Goal: Information Seeking & Learning: Learn about a topic

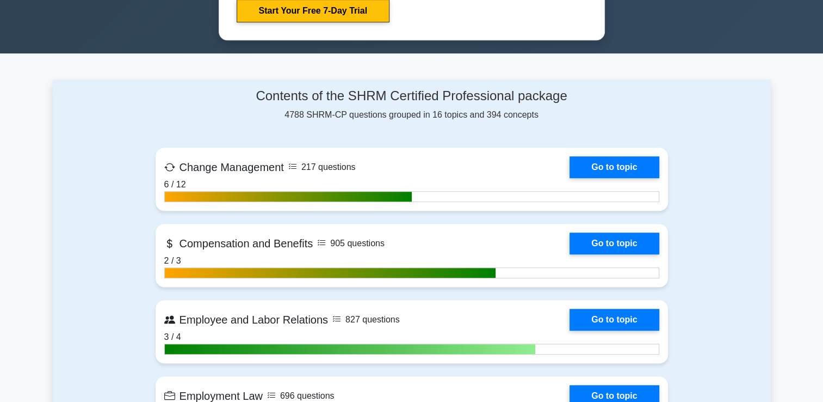
scroll to position [653, 0]
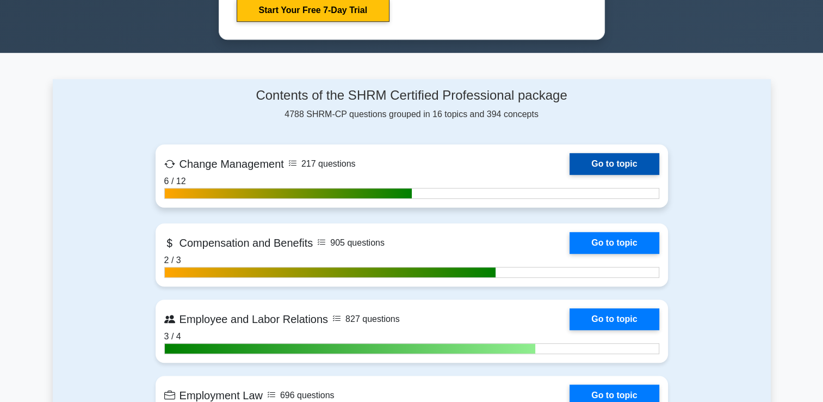
click at [614, 155] on link "Go to topic" at bounding box center [614, 164] width 89 height 22
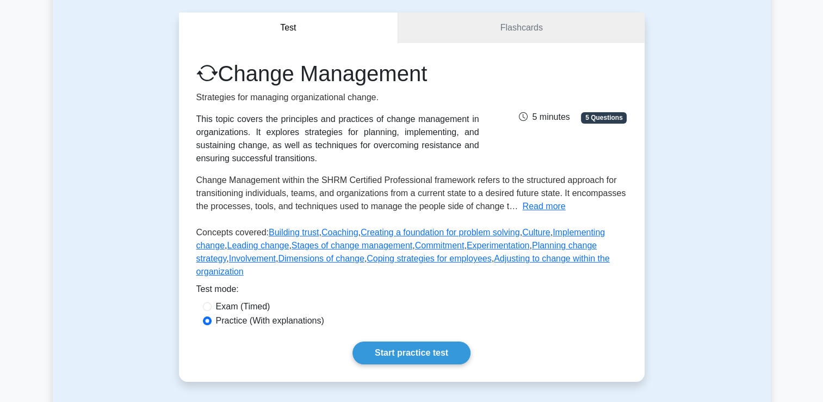
scroll to position [163, 0]
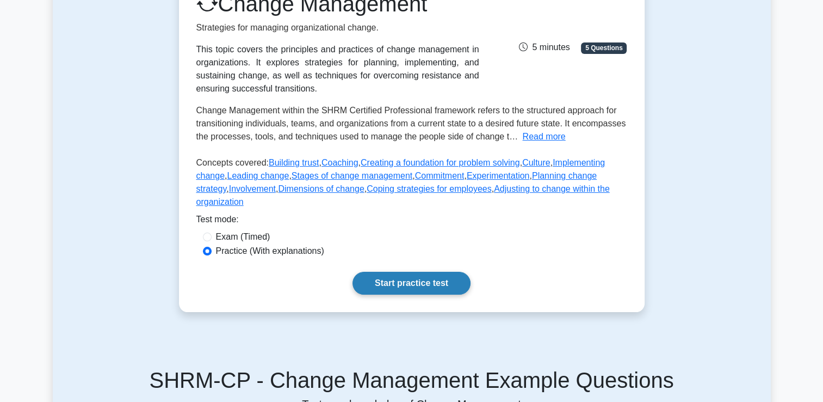
click at [393, 272] on link "Start practice test" at bounding box center [412, 283] width 118 height 23
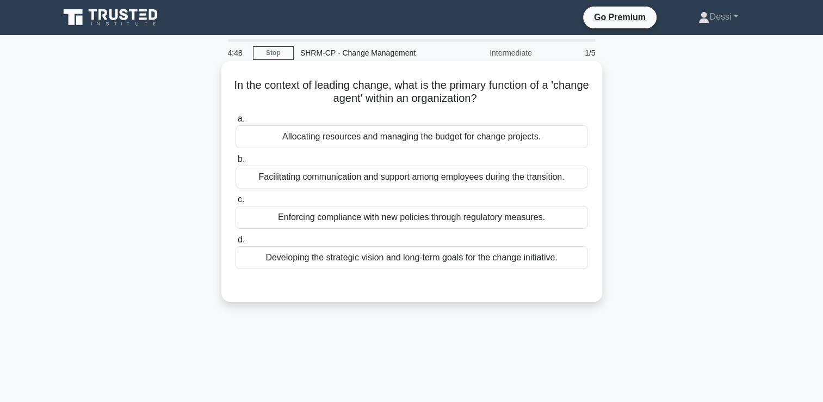
click at [287, 175] on div "Facilitating communication and support among employees during the transition." at bounding box center [412, 176] width 353 height 23
click at [236, 163] on input "b. Facilitating communication and support among employees during the transition." at bounding box center [236, 159] width 0 height 7
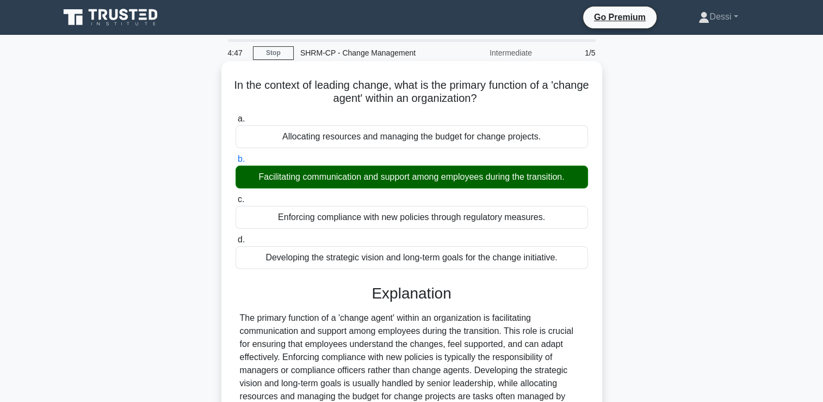
scroll to position [186, 0]
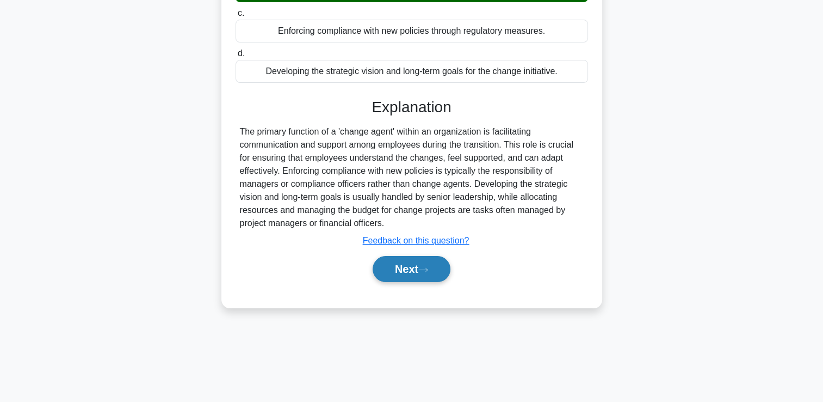
click at [405, 270] on button "Next" at bounding box center [412, 269] width 78 height 26
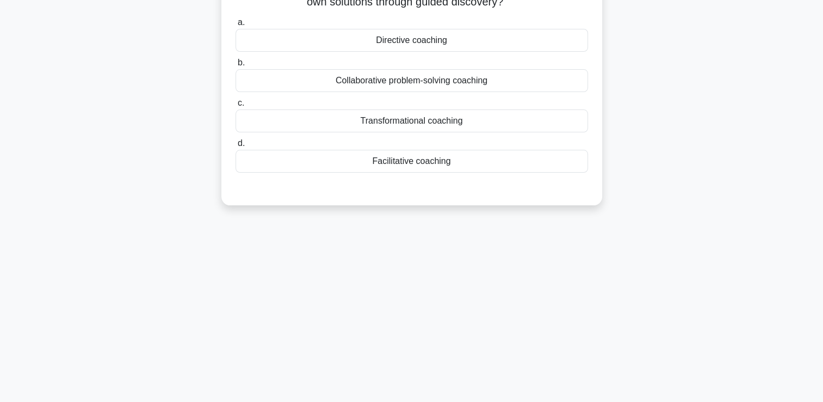
scroll to position [0, 0]
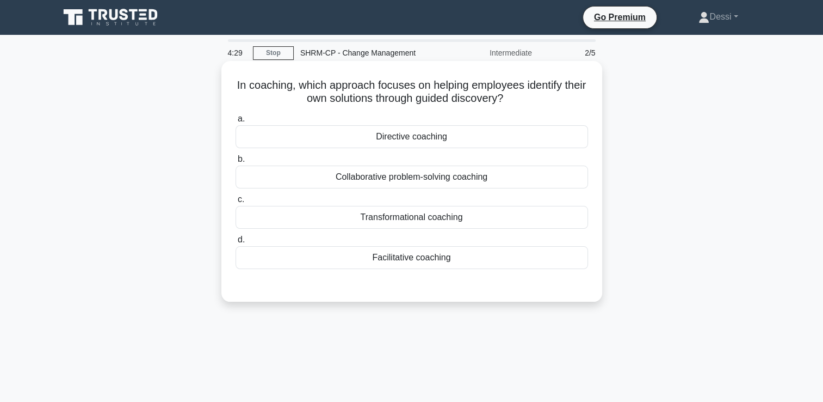
click at [427, 262] on div "Facilitative coaching" at bounding box center [412, 257] width 353 height 23
click at [236, 243] on input "d. Facilitative coaching" at bounding box center [236, 239] width 0 height 7
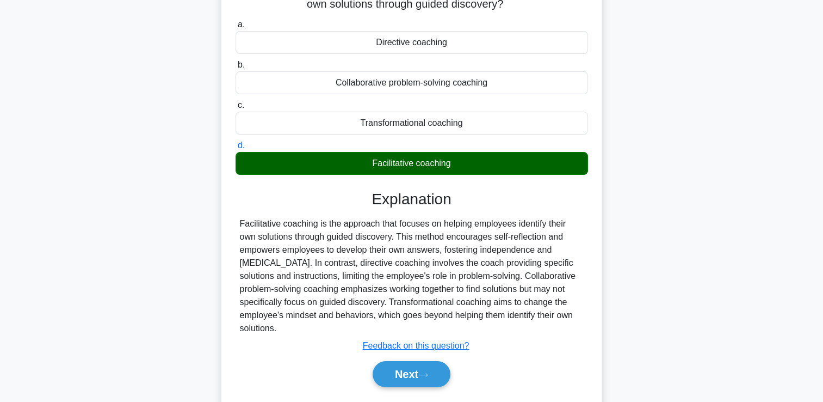
scroll to position [186, 0]
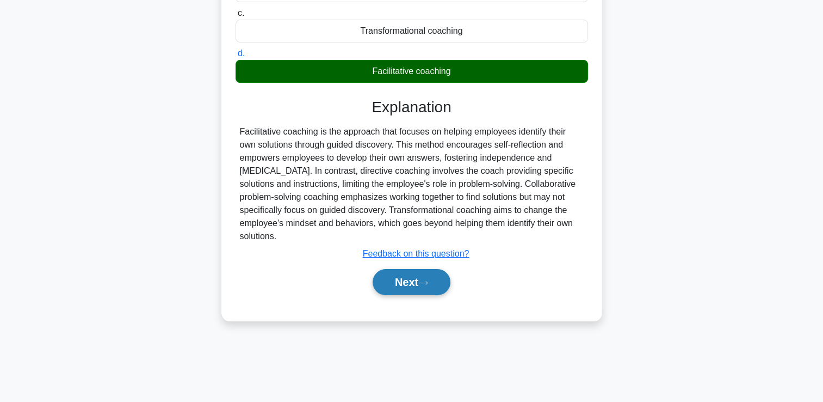
click at [404, 283] on button "Next" at bounding box center [412, 282] width 78 height 26
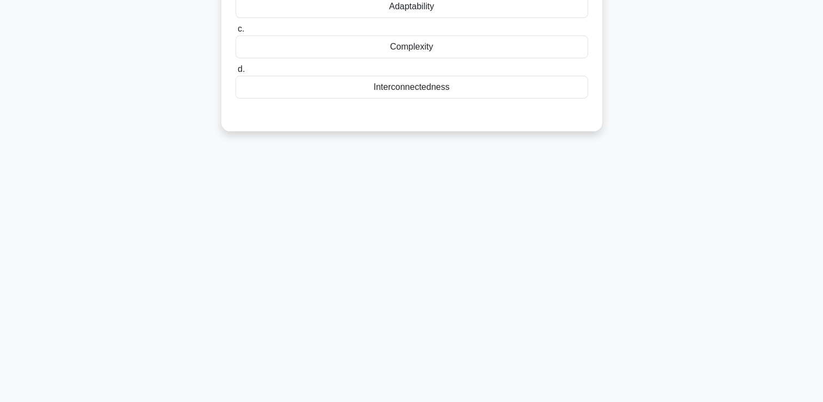
scroll to position [0, 0]
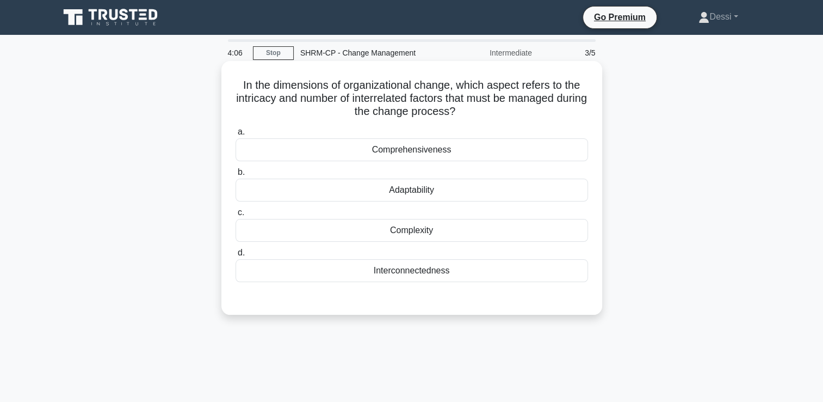
click at [417, 275] on div "Interconnectedness" at bounding box center [412, 270] width 353 height 23
click at [236, 256] on input "d. Interconnectedness" at bounding box center [236, 252] width 0 height 7
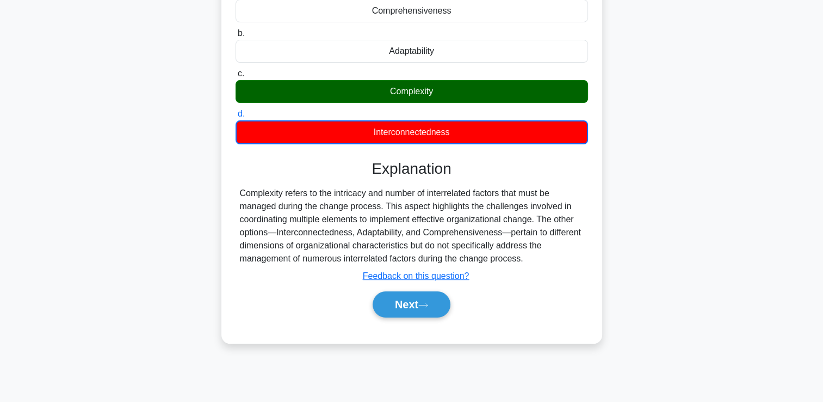
scroll to position [186, 0]
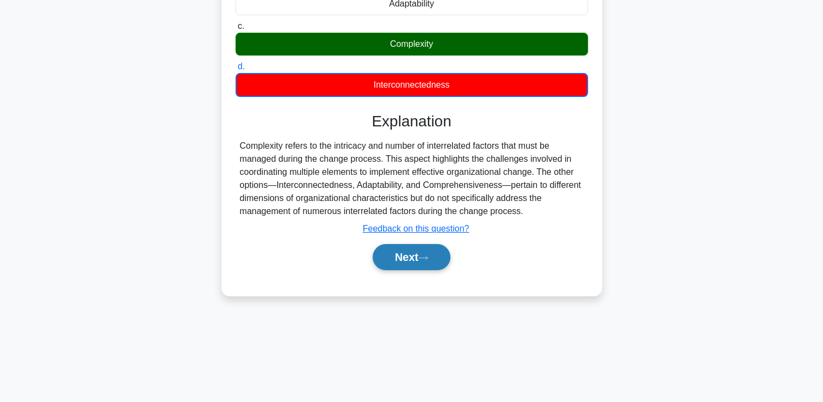
click at [422, 261] on button "Next" at bounding box center [412, 257] width 78 height 26
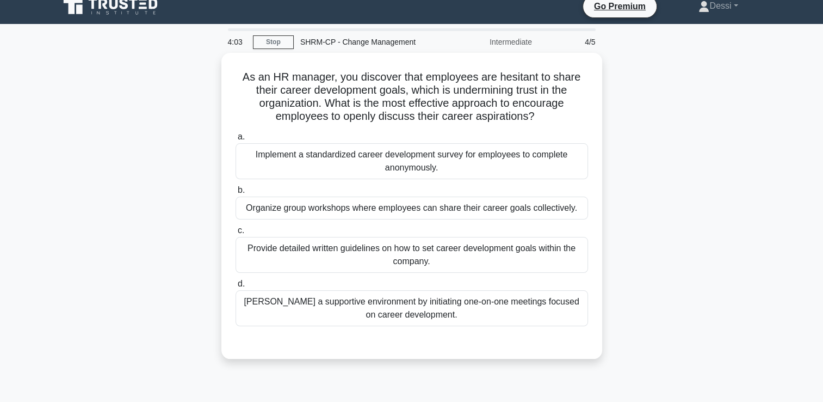
scroll to position [0, 0]
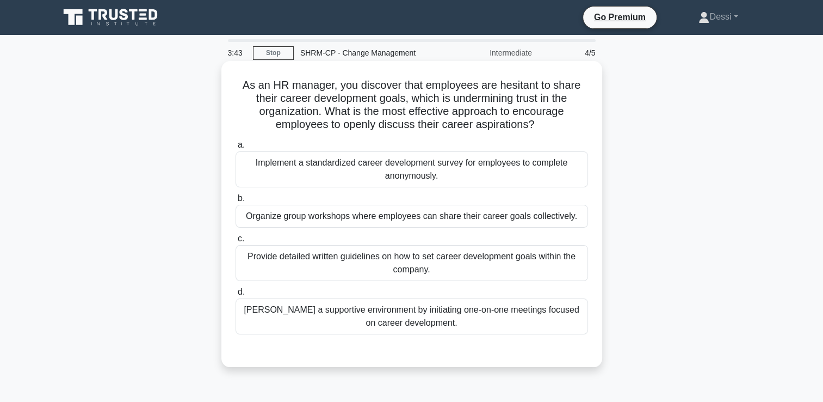
click at [445, 312] on div "Foster a supportive environment by initiating one-on-one meetings focused on ca…" at bounding box center [412, 316] width 353 height 36
click at [236, 295] on input "d. Foster a supportive environment by initiating one-on-one meetings focused on…" at bounding box center [236, 291] width 0 height 7
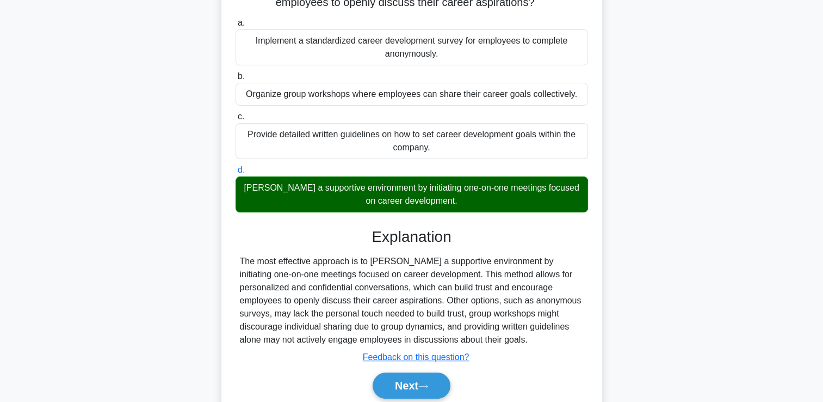
scroll to position [186, 0]
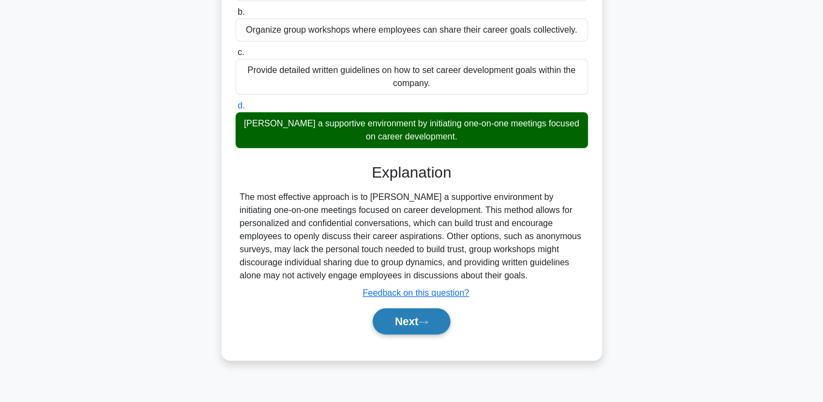
click at [442, 322] on button "Next" at bounding box center [412, 321] width 78 height 26
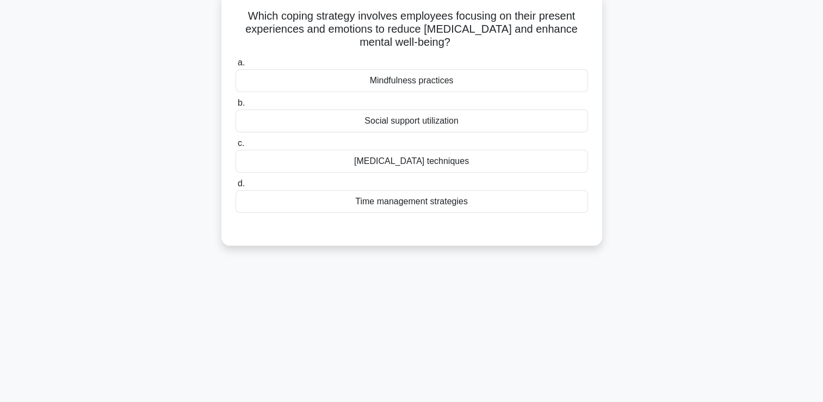
scroll to position [0, 0]
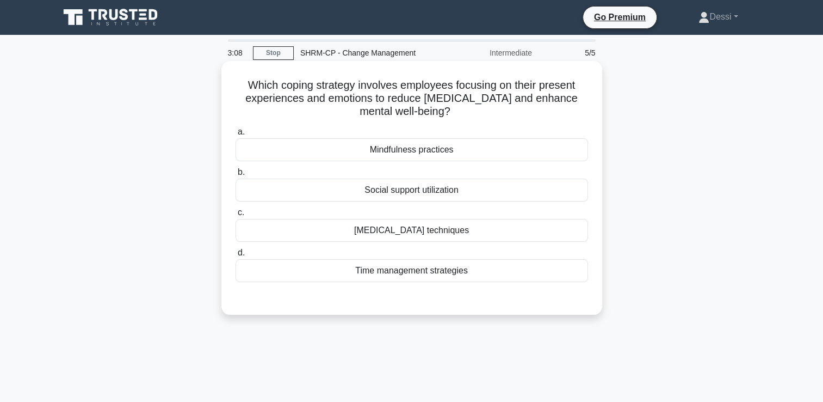
click at [394, 153] on div "Mindfulness practices" at bounding box center [412, 149] width 353 height 23
click at [236, 135] on input "a. Mindfulness practices" at bounding box center [236, 131] width 0 height 7
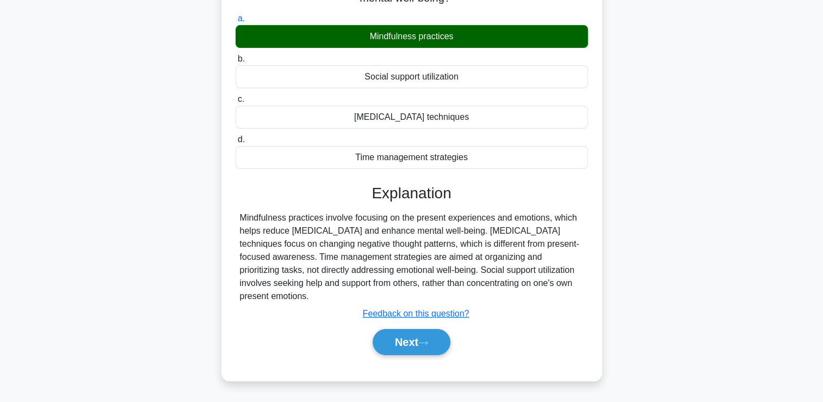
scroll to position [186, 0]
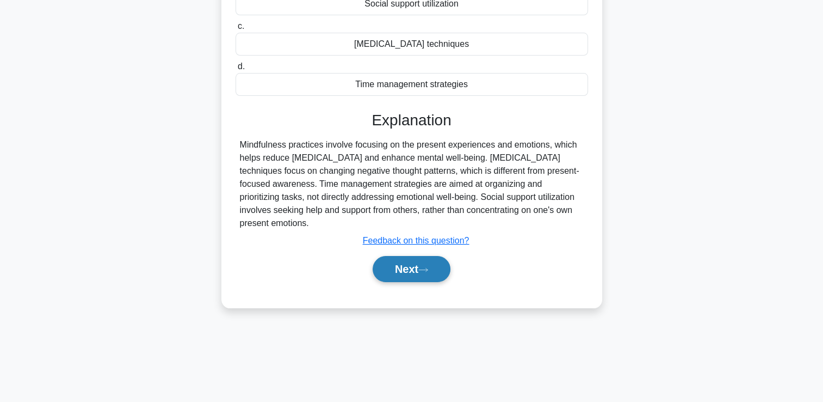
click at [409, 262] on button "Next" at bounding box center [412, 269] width 78 height 26
click at [414, 272] on button "Next" at bounding box center [412, 269] width 78 height 26
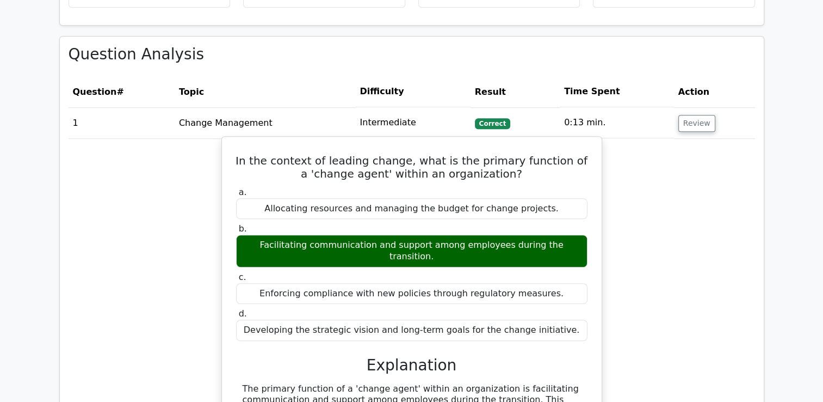
scroll to position [816, 0]
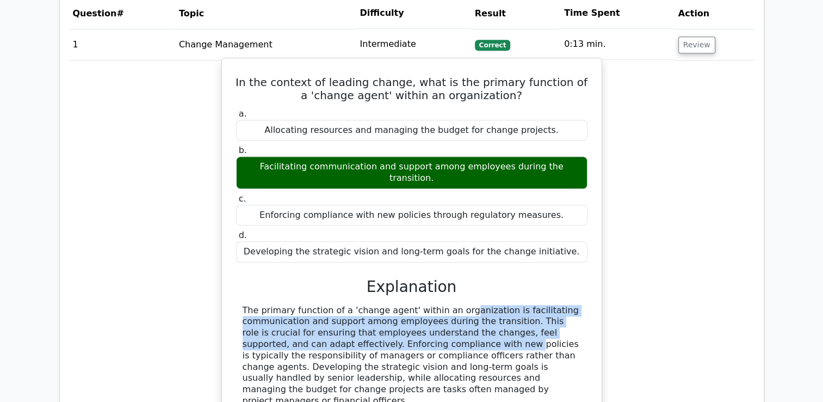
drag, startPoint x: 388, startPoint y: 262, endPoint x: 337, endPoint y: 289, distance: 57.5
click at [337, 305] on div "The primary function of a 'change agent' within an organization is facilitating…" at bounding box center [412, 356] width 338 height 102
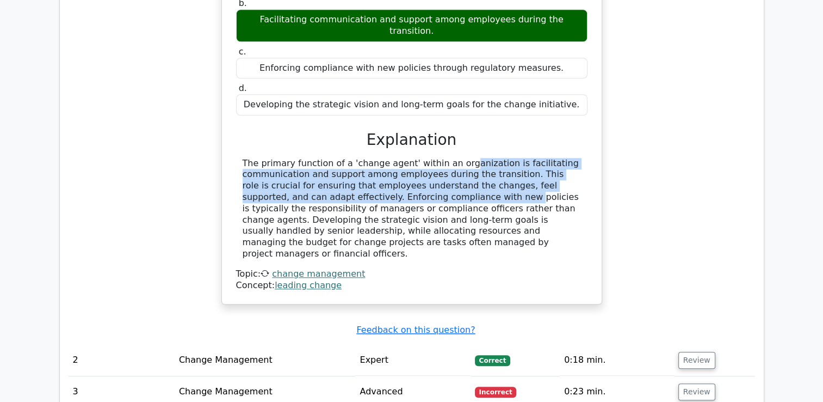
scroll to position [1034, 0]
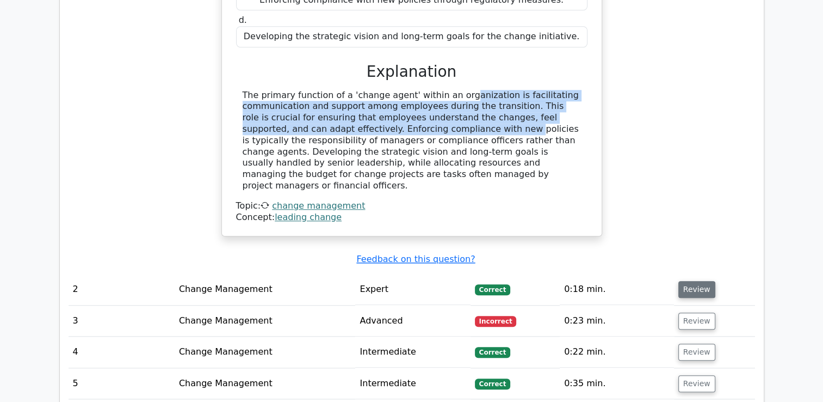
click at [696, 281] on button "Review" at bounding box center [696, 289] width 37 height 17
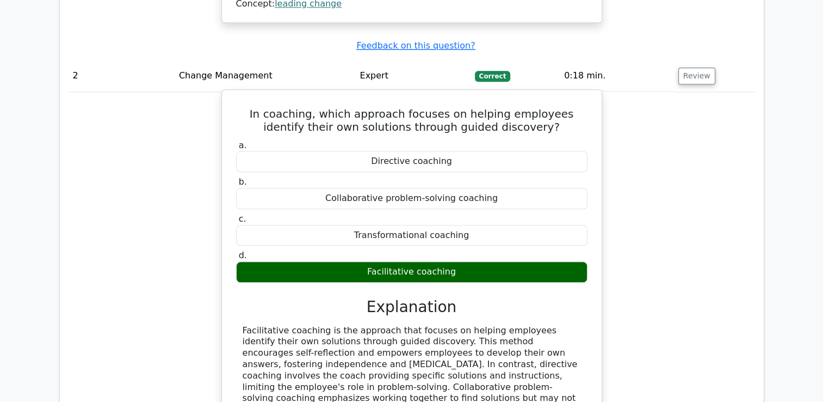
scroll to position [1251, 0]
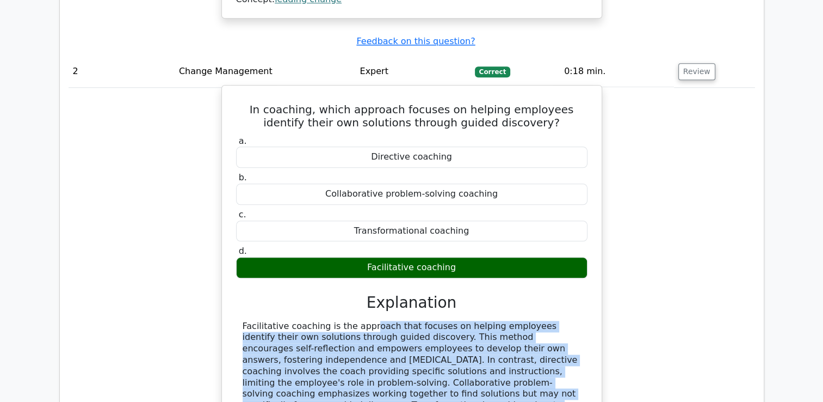
drag, startPoint x: 298, startPoint y: 261, endPoint x: 307, endPoint y: 336, distance: 75.6
click at [307, 336] on div "Facilitative coaching is the approach that focuses on helping employees identif…" at bounding box center [412, 376] width 338 height 113
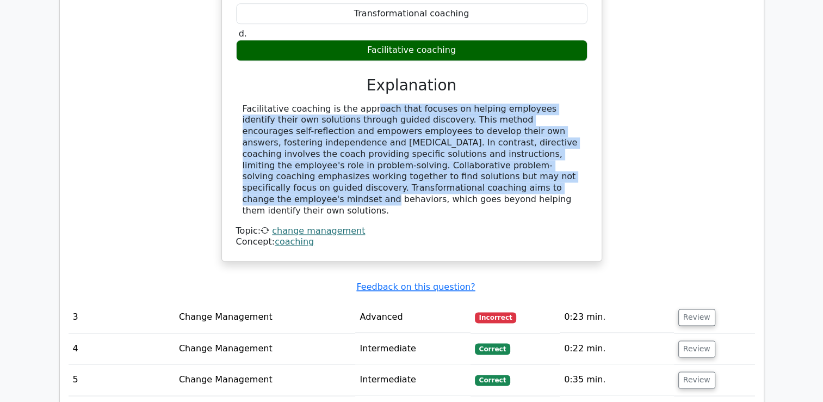
scroll to position [1469, 0]
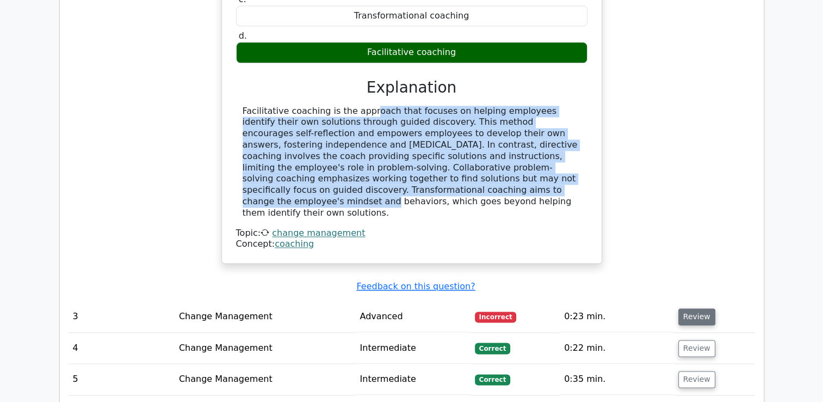
click at [681, 308] on button "Review" at bounding box center [696, 316] width 37 height 17
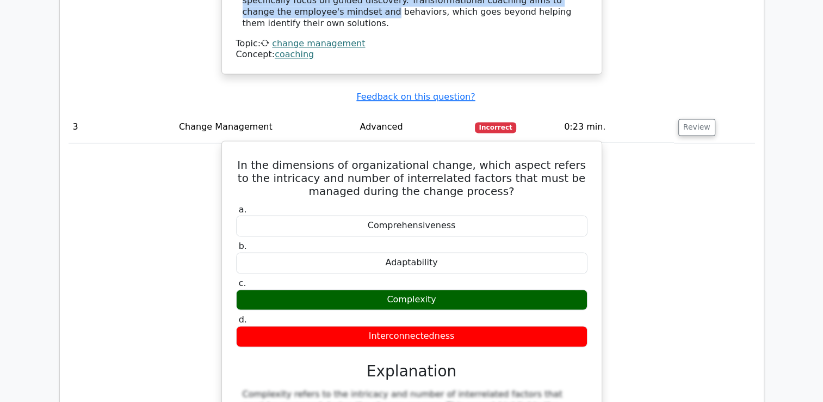
scroll to position [1578, 0]
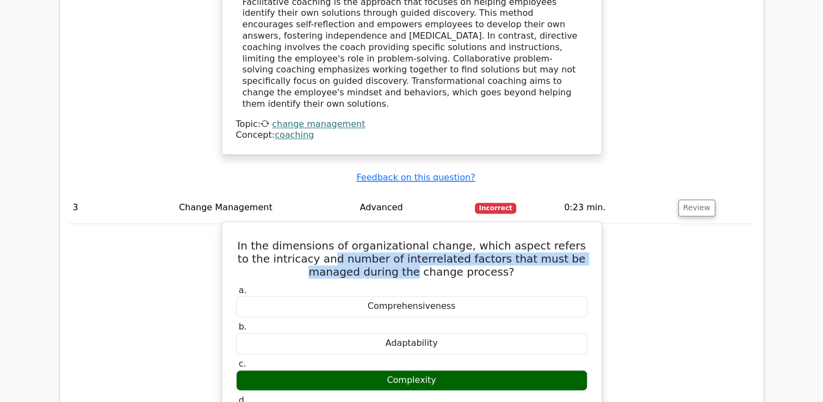
drag, startPoint x: 305, startPoint y: 182, endPoint x: 394, endPoint y: 199, distance: 90.9
click at [394, 239] on h5 "In the dimensions of organizational change, which aspect refers to the intricac…" at bounding box center [412, 258] width 354 height 39
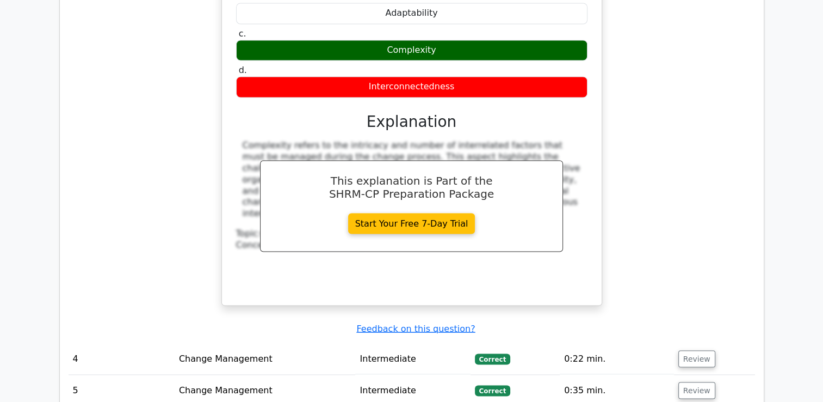
scroll to position [2013, 0]
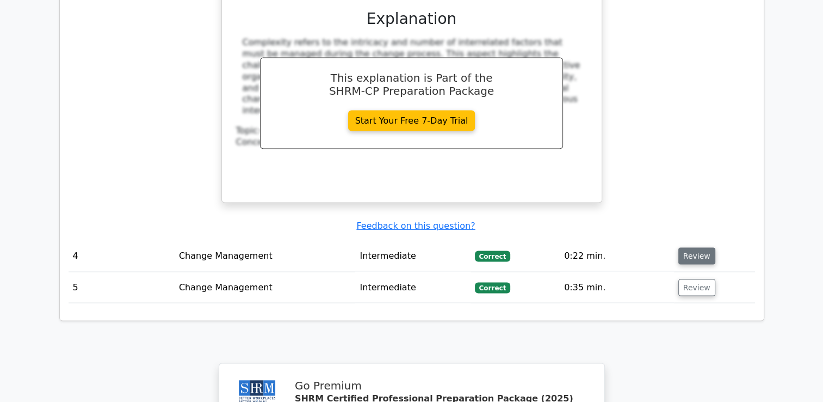
click at [705, 247] on button "Review" at bounding box center [696, 255] width 37 height 17
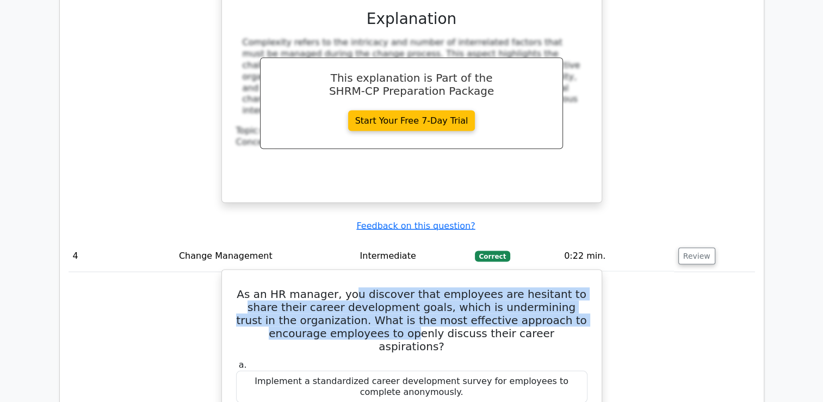
drag, startPoint x: 347, startPoint y: 218, endPoint x: 361, endPoint y: 249, distance: 34.3
click at [361, 287] on h5 "As an HR manager, you discover that employees are hesitant to share their caree…" at bounding box center [412, 319] width 354 height 65
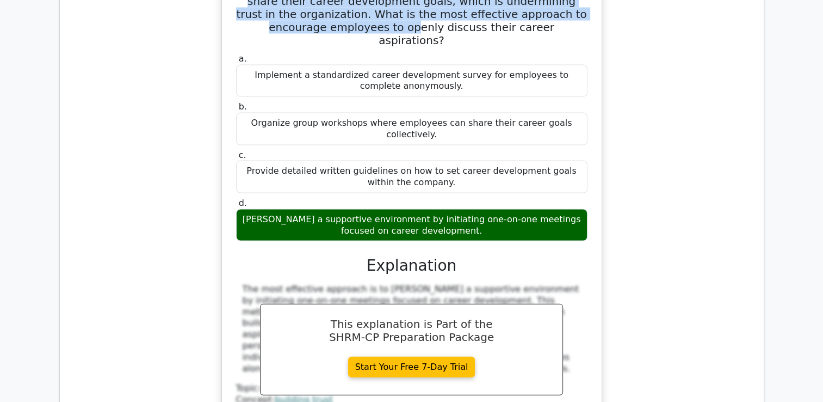
scroll to position [2448, 0]
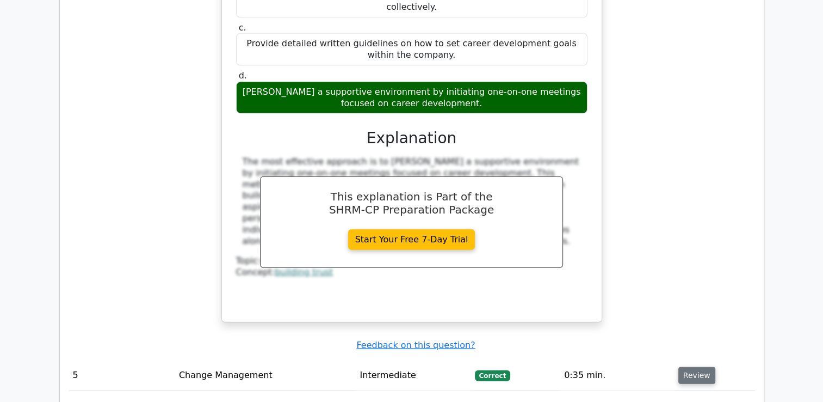
click at [691, 367] on button "Review" at bounding box center [696, 375] width 37 height 17
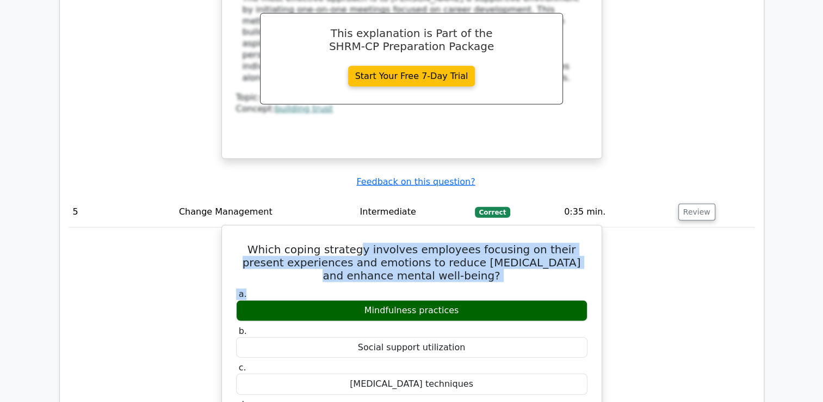
drag, startPoint x: 348, startPoint y: 146, endPoint x: 353, endPoint y: 189, distance: 43.8
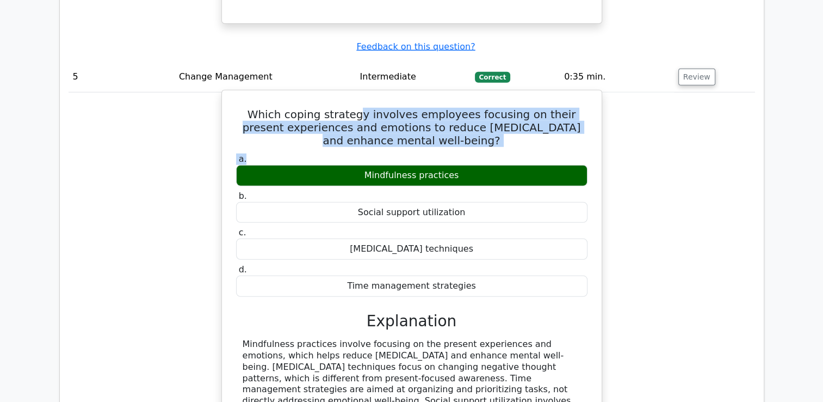
scroll to position [2775, 0]
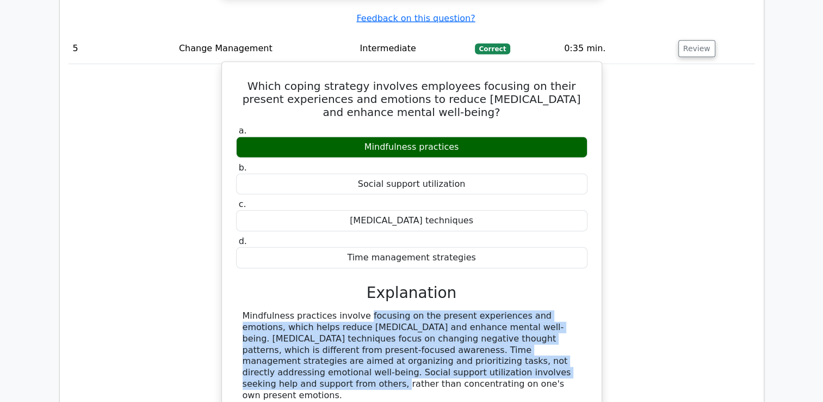
drag, startPoint x: 294, startPoint y: 210, endPoint x: 316, endPoint y: 264, distance: 58.4
click at [316, 310] on div "Mindfulness practices involve focusing on the present experiences and emotions,…" at bounding box center [412, 355] width 338 height 90
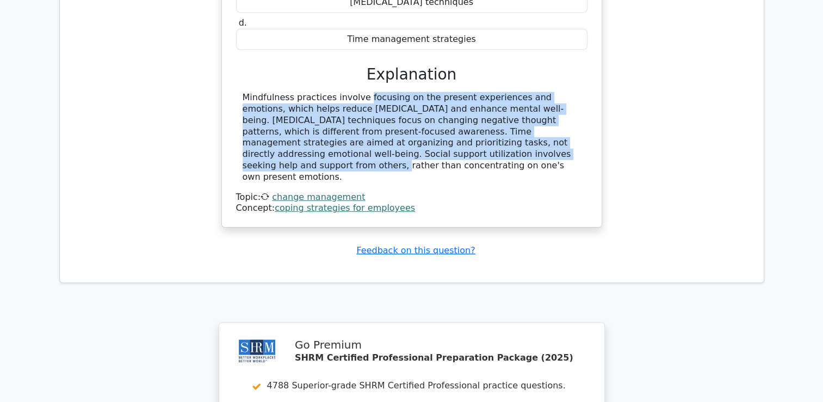
scroll to position [3156, 0]
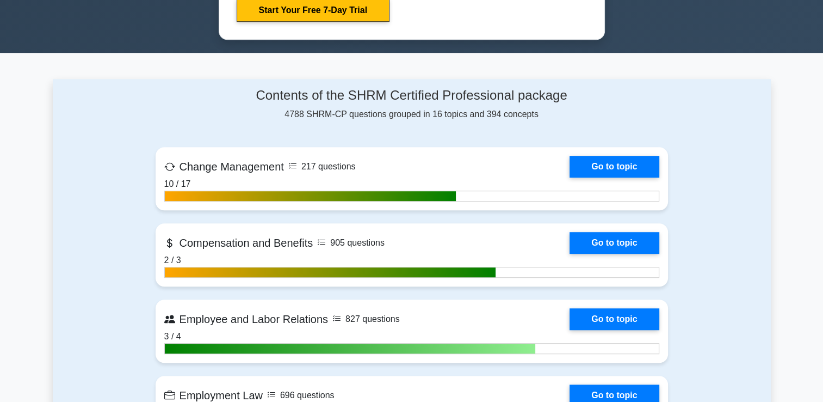
scroll to position [762, 0]
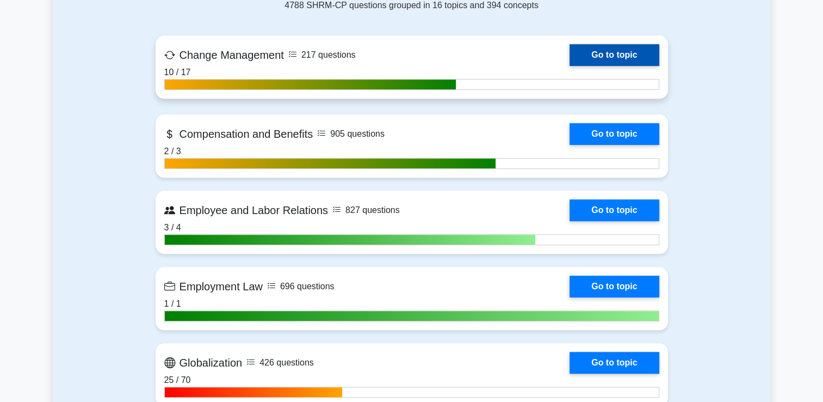
click at [616, 56] on link "Go to topic" at bounding box center [614, 55] width 89 height 22
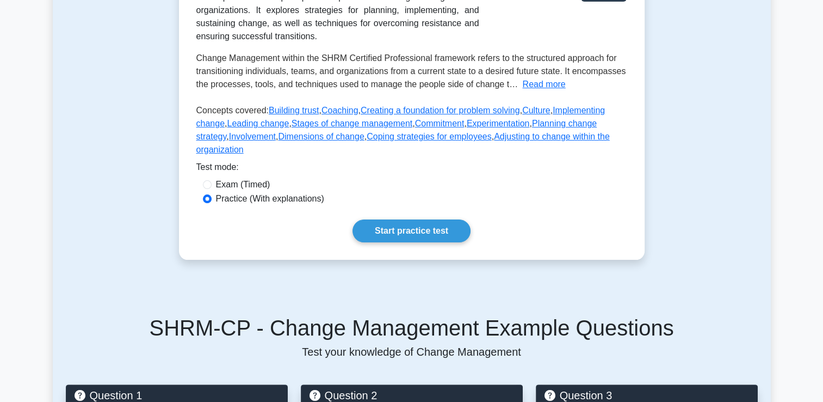
scroll to position [218, 0]
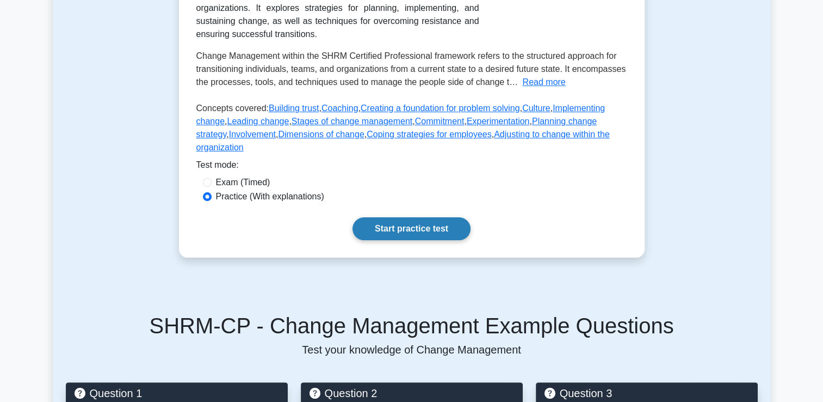
click at [374, 217] on link "Start practice test" at bounding box center [412, 228] width 118 height 23
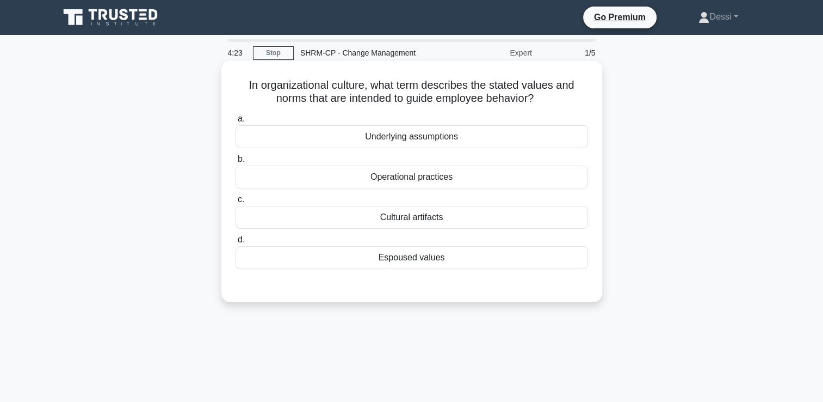
click at [437, 260] on div "Espoused values" at bounding box center [412, 257] width 353 height 23
click at [236, 243] on input "d. Espoused values" at bounding box center [236, 239] width 0 height 7
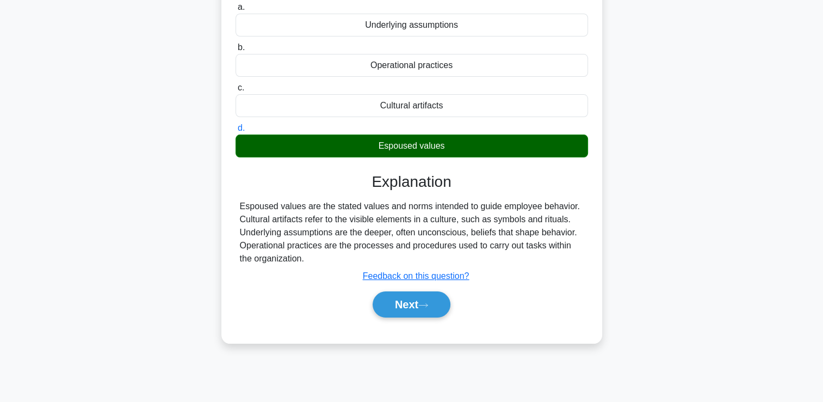
scroll to position [186, 0]
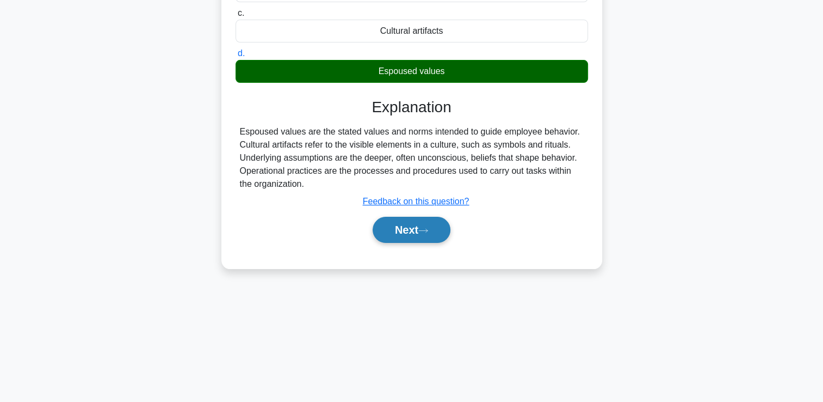
click at [430, 235] on button "Next" at bounding box center [412, 230] width 78 height 26
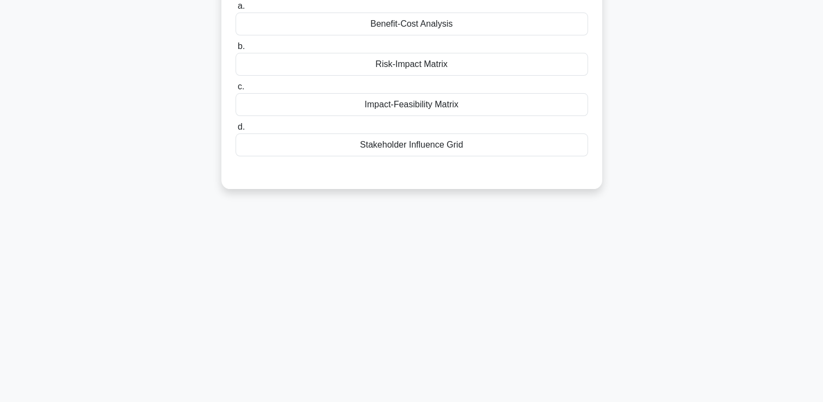
scroll to position [0, 0]
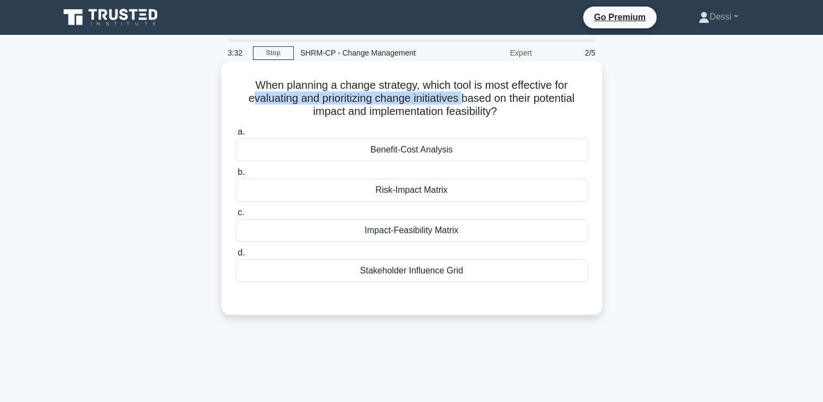
drag, startPoint x: 245, startPoint y: 99, endPoint x: 463, endPoint y: 97, distance: 218.2
click at [463, 97] on h5 "When planning a change strategy, which tool is most effective for evaluating an…" at bounding box center [412, 98] width 355 height 40
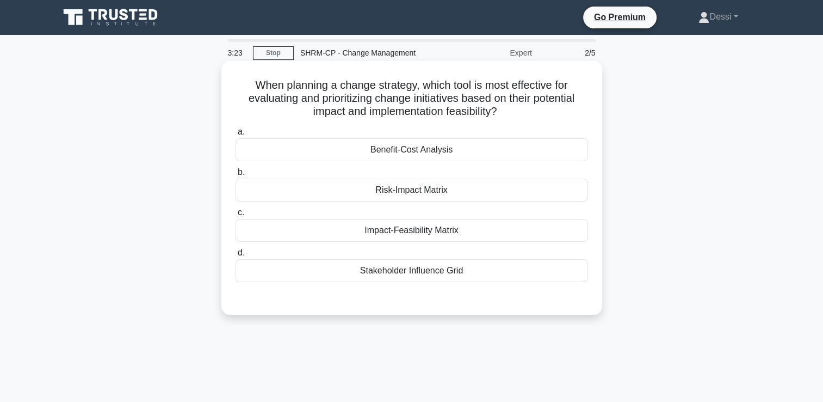
drag, startPoint x: 463, startPoint y: 97, endPoint x: 510, endPoint y: 112, distance: 49.7
click at [510, 112] on icon ".spinner_0XTQ{transform-origin:center;animation:spinner_y6GP .75s linear infini…" at bounding box center [503, 112] width 13 height 13
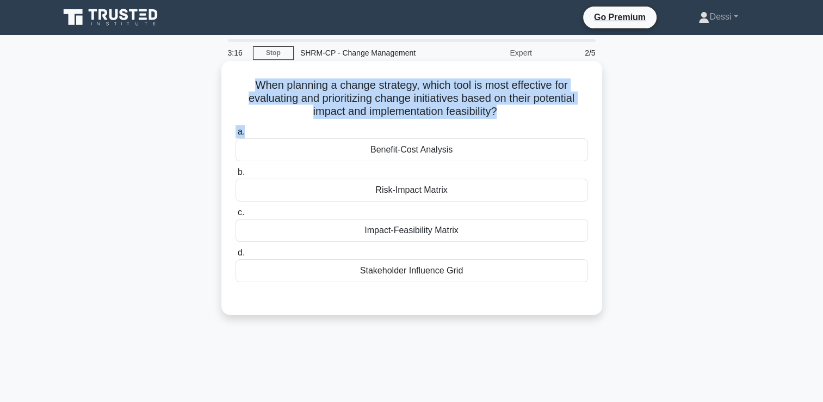
drag, startPoint x: 249, startPoint y: 85, endPoint x: 312, endPoint y: 127, distance: 75.3
click at [312, 127] on div "When planning a change strategy, which tool is most effective for evaluating an…" at bounding box center [412, 187] width 372 height 245
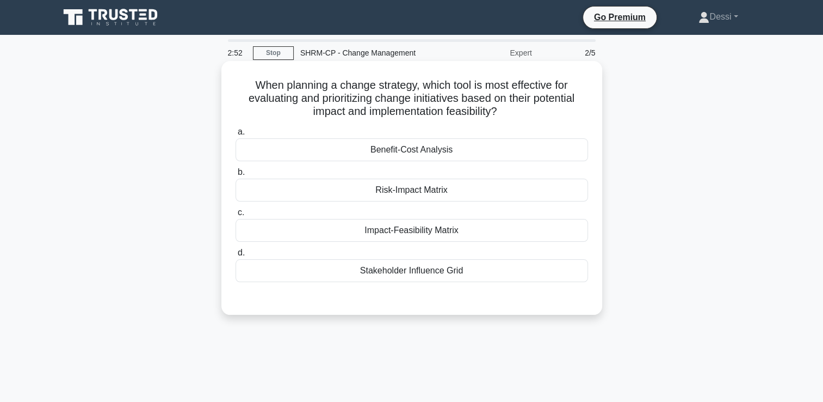
click at [400, 233] on div "Impact-Feasibility Matrix" at bounding box center [412, 230] width 353 height 23
click at [236, 216] on input "c. Impact-Feasibility Matrix" at bounding box center [236, 212] width 0 height 7
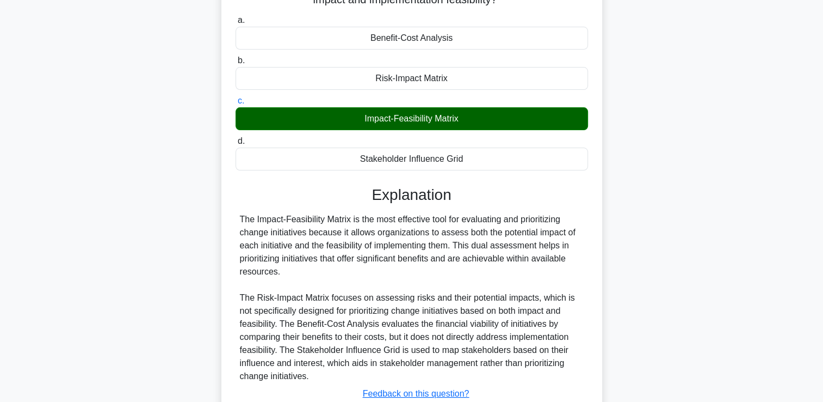
scroll to position [190, 0]
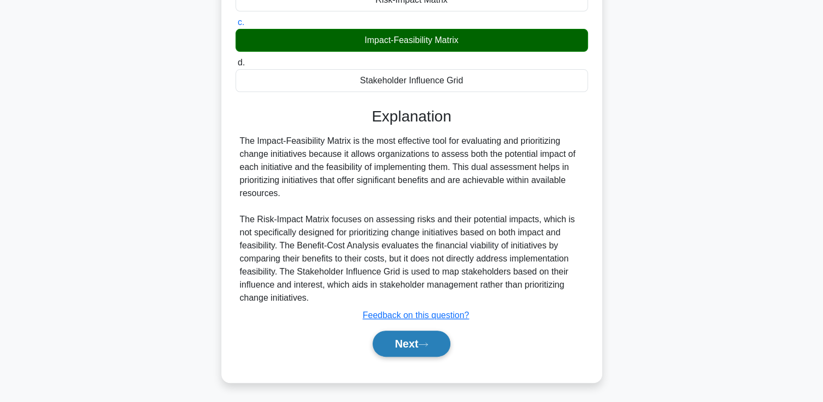
click at [414, 351] on button "Next" at bounding box center [412, 343] width 78 height 26
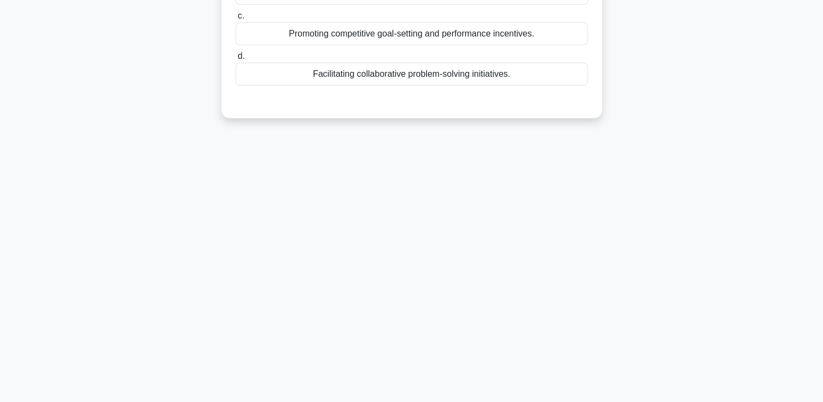
scroll to position [0, 0]
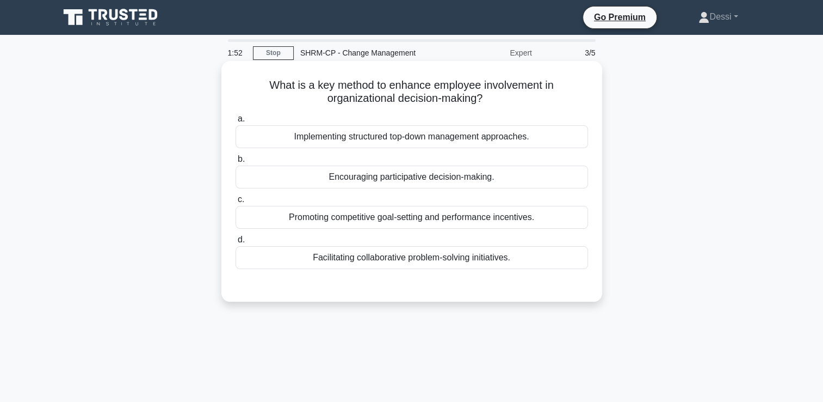
click at [334, 256] on div "Facilitating collaborative problem-solving initiatives." at bounding box center [412, 257] width 353 height 23
click at [236, 243] on input "d. Facilitating collaborative problem-solving initiatives." at bounding box center [236, 239] width 0 height 7
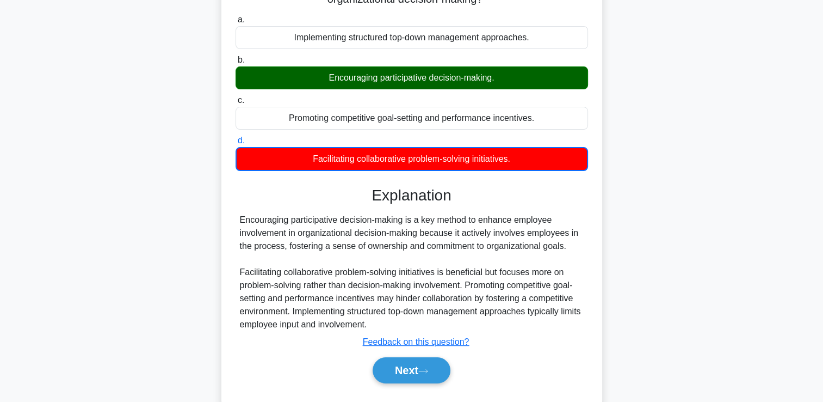
scroll to position [186, 0]
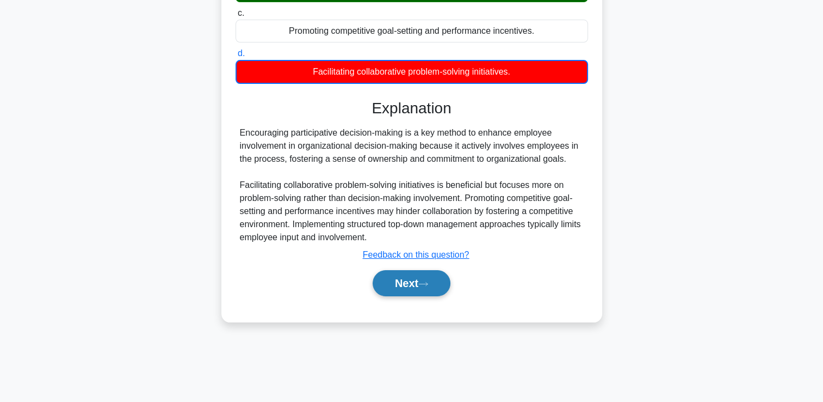
click at [387, 277] on button "Next" at bounding box center [412, 283] width 78 height 26
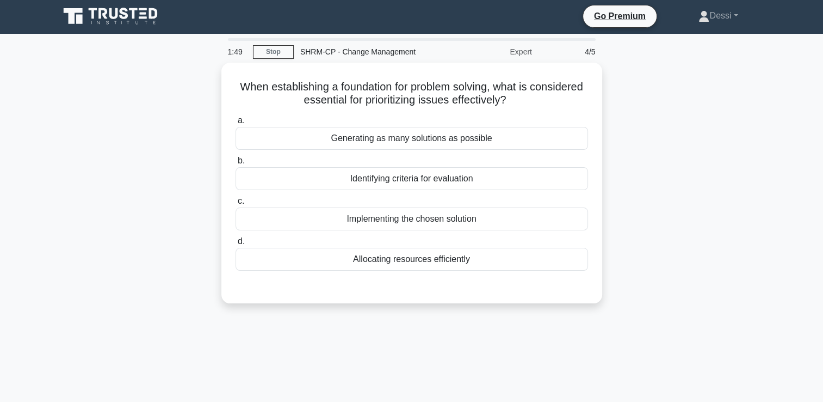
scroll to position [0, 0]
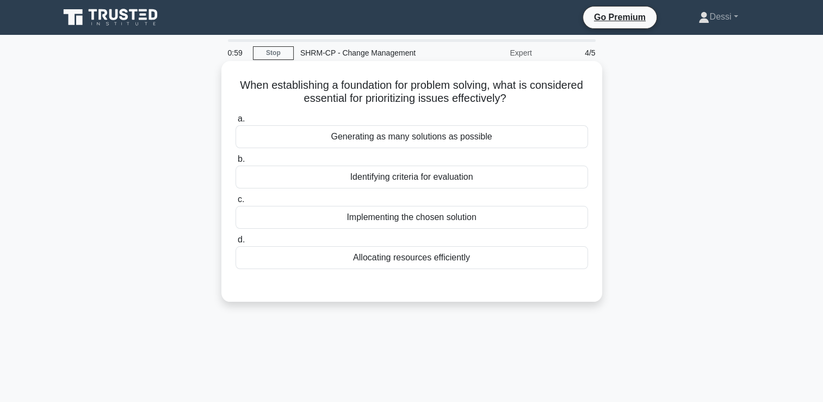
click at [459, 184] on div "Identifying criteria for evaluation" at bounding box center [412, 176] width 353 height 23
click at [236, 163] on input "b. Identifying criteria for evaluation" at bounding box center [236, 159] width 0 height 7
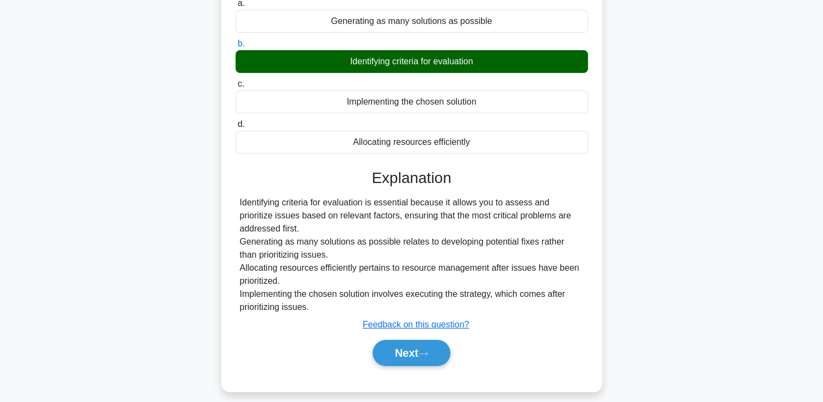
scroll to position [186, 0]
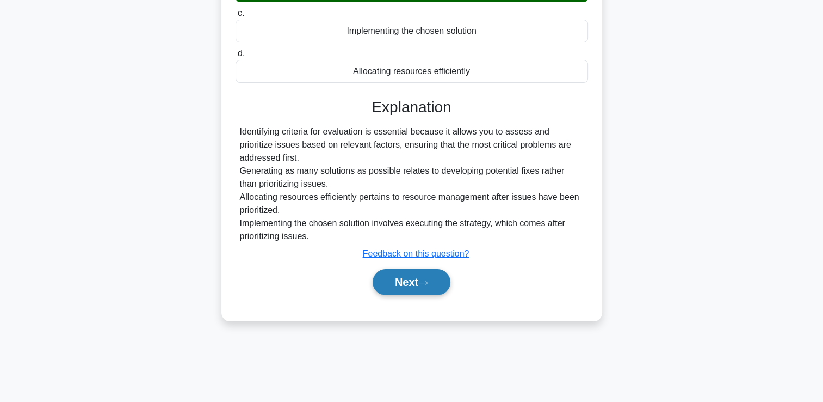
click at [411, 286] on button "Next" at bounding box center [412, 282] width 78 height 26
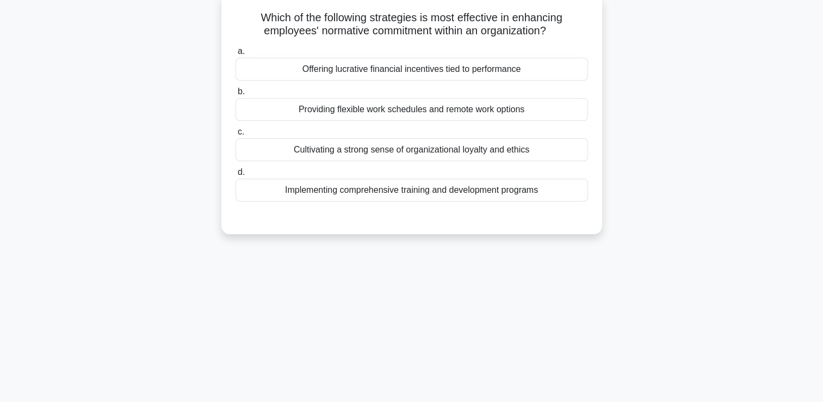
scroll to position [0, 0]
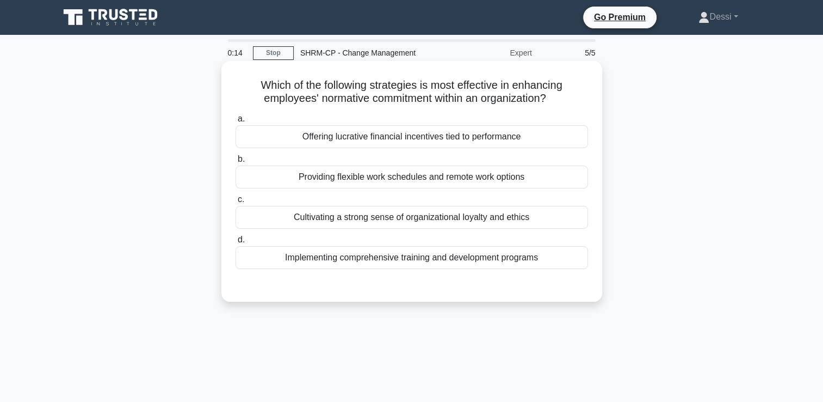
click at [415, 218] on div "Cultivating a strong sense of organizational loyalty and ethics" at bounding box center [412, 217] width 353 height 23
click at [236, 203] on input "c. Cultivating a strong sense of organizational loyalty and ethics" at bounding box center [236, 199] width 0 height 7
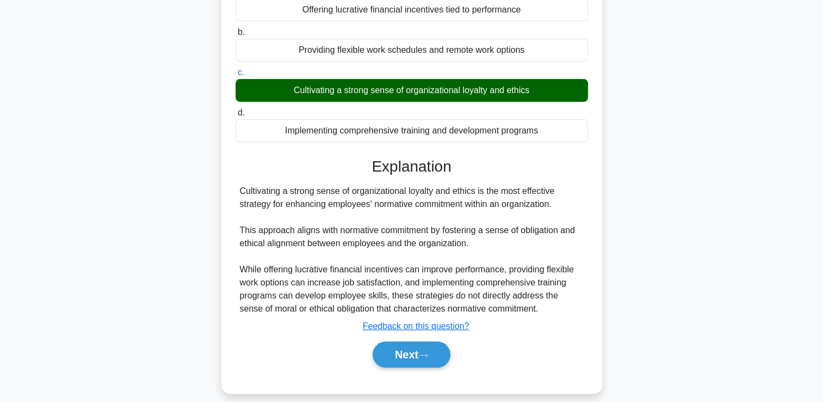
scroll to position [186, 0]
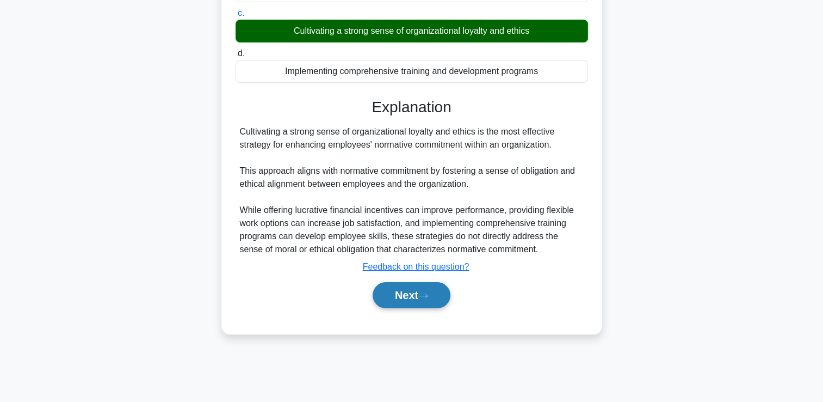
click at [416, 301] on button "Next" at bounding box center [412, 295] width 78 height 26
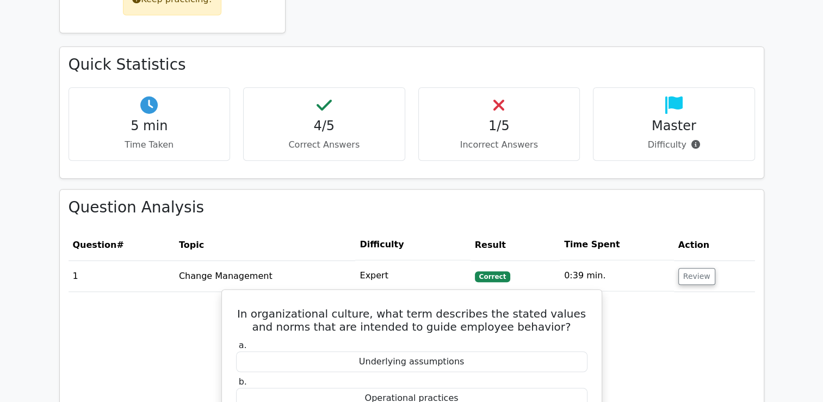
scroll to position [653, 0]
